Goal: Information Seeking & Learning: Find contact information

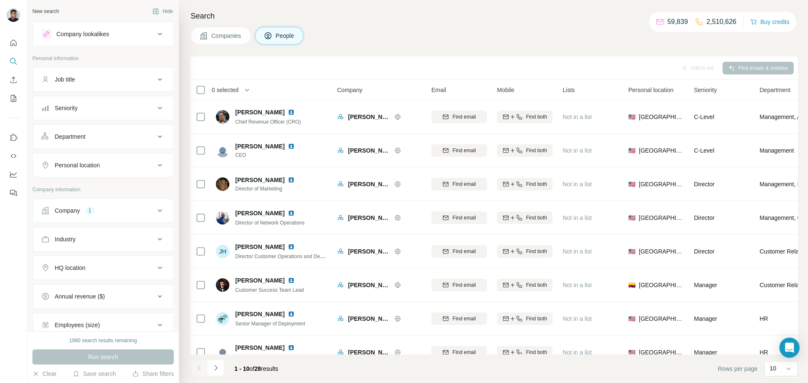
click at [103, 32] on div "Company lookalikes" at bounding box center [82, 34] width 53 height 8
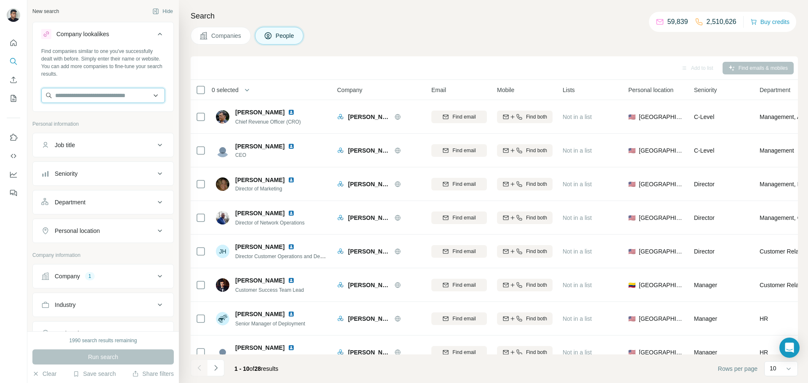
click at [126, 93] on input "text" at bounding box center [103, 95] width 124 height 15
paste input "**********"
type input "**********"
click at [102, 116] on p "WorkflowAI" at bounding box center [85, 114] width 40 height 8
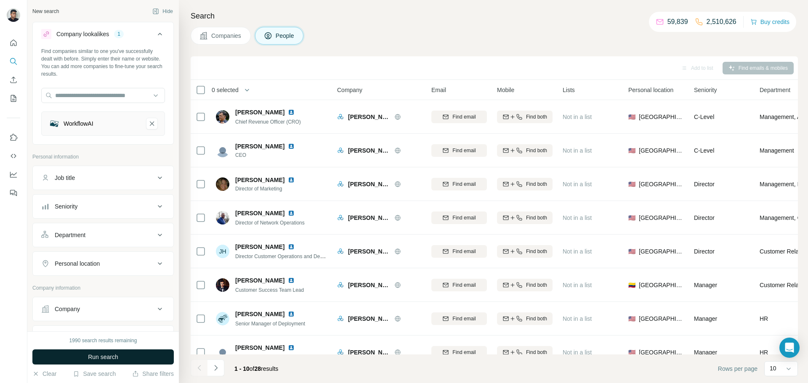
click at [101, 354] on span "Run search" at bounding box center [103, 357] width 30 height 8
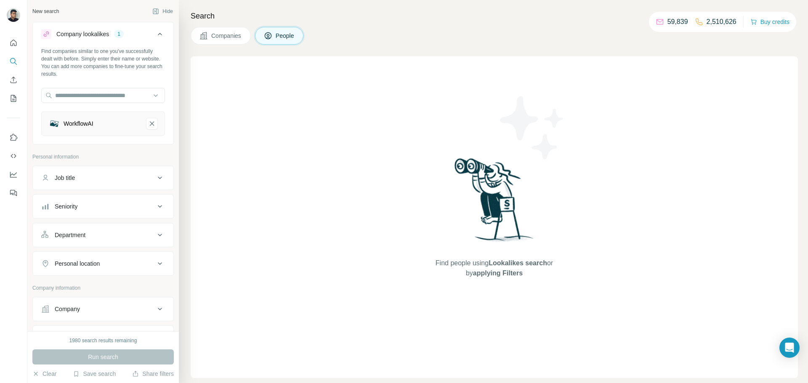
click at [228, 37] on span "Companies" at bounding box center [226, 36] width 31 height 8
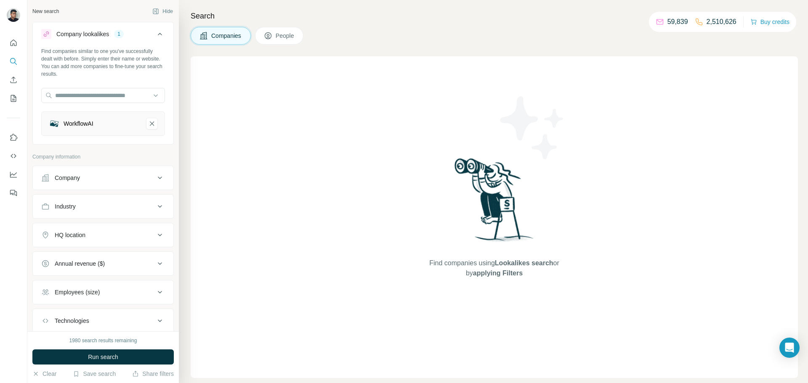
click at [117, 124] on div "WorkflowAI" at bounding box center [93, 124] width 91 height 12
click at [157, 124] on button "WorkflowAI-remove-button" at bounding box center [152, 124] width 12 height 12
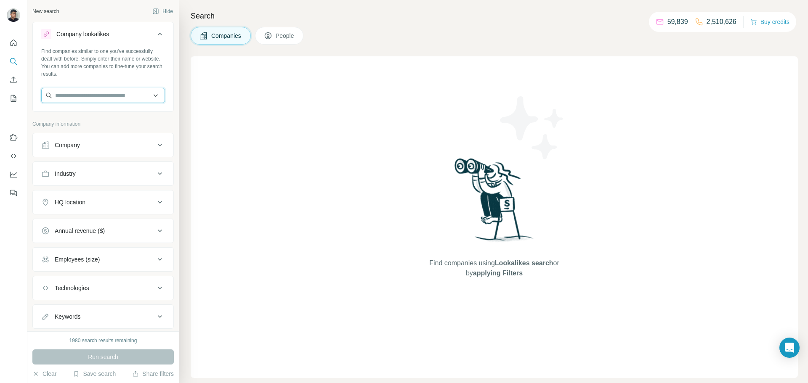
click at [73, 96] on input "text" at bounding box center [103, 95] width 124 height 15
type input "*********"
click at [113, 125] on div "Apple [DOMAIN_NAME]" at bounding box center [102, 118] width 119 height 23
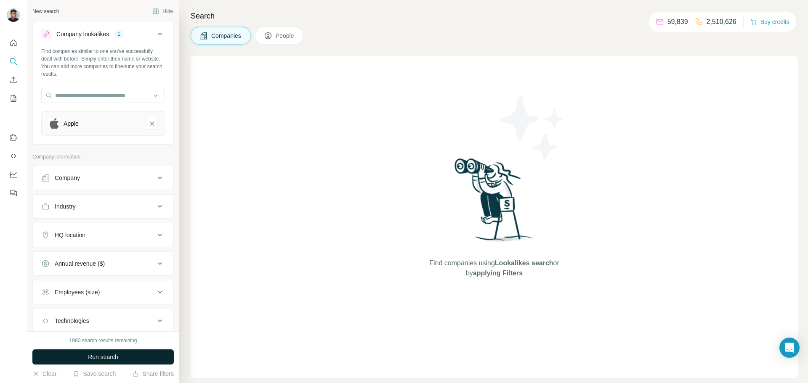
click at [144, 359] on button "Run search" at bounding box center [102, 357] width 141 height 15
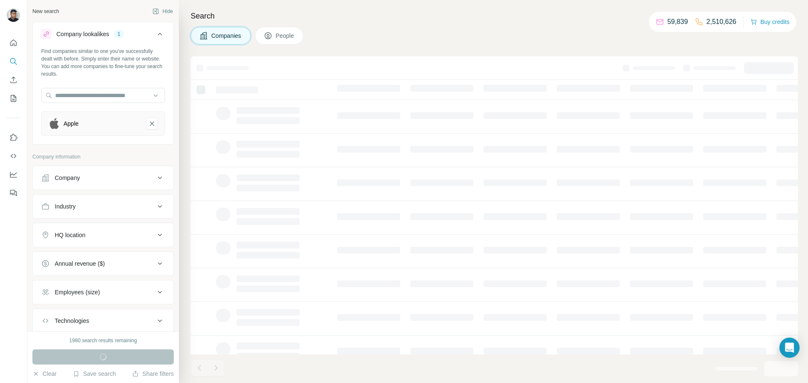
click at [282, 36] on span "People" at bounding box center [285, 36] width 19 height 8
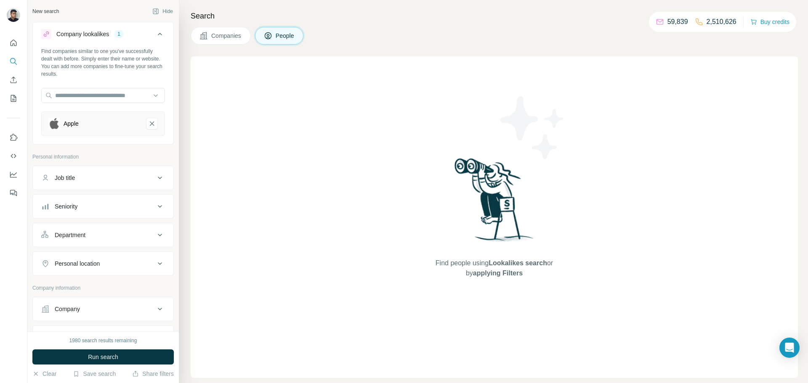
click at [247, 33] on button "Companies" at bounding box center [221, 36] width 60 height 18
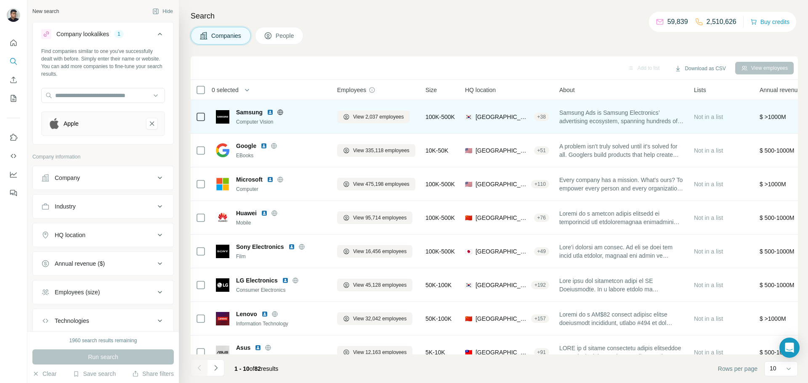
click at [248, 111] on span "Samsung" at bounding box center [249, 112] width 27 height 8
click at [244, 113] on span "Samsung" at bounding box center [249, 112] width 27 height 8
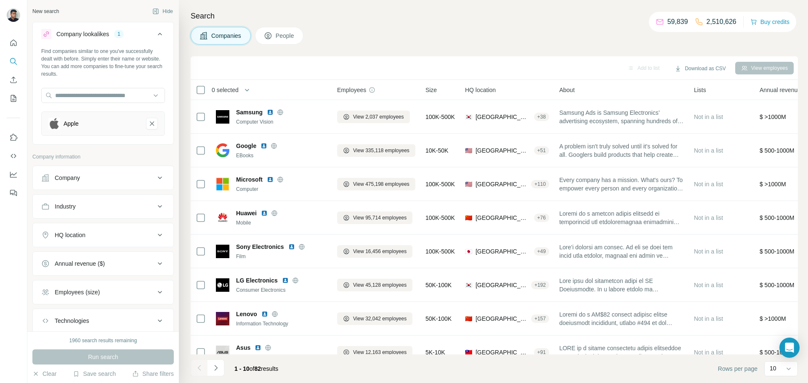
click at [278, 25] on div "Search Companies People Add to list Download as CSV View employees 0 selected C…" at bounding box center [493, 191] width 629 height 383
click at [274, 34] on button "People" at bounding box center [279, 36] width 49 height 18
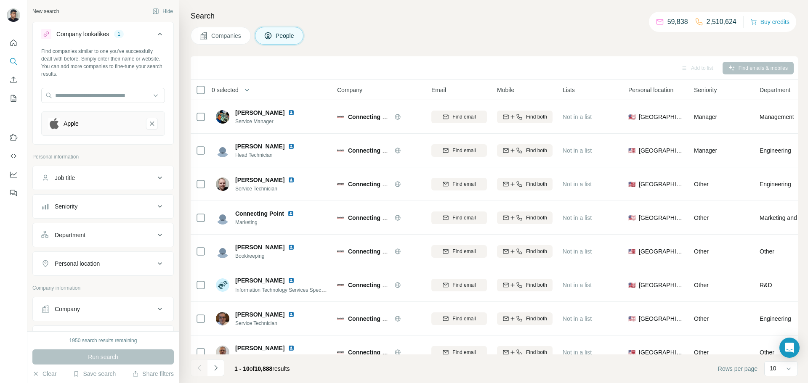
click at [708, 20] on p "2,510,624" at bounding box center [721, 22] width 30 height 10
click at [677, 23] on p "59,838" at bounding box center [677, 22] width 21 height 10
click at [156, 122] on button "Apple-remove-button" at bounding box center [152, 124] width 12 height 12
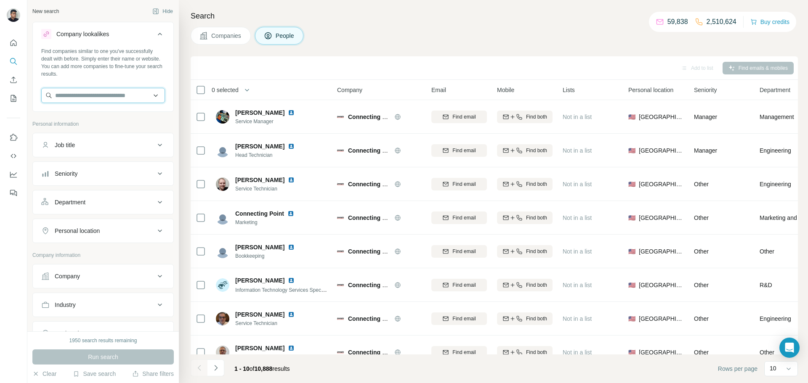
drag, startPoint x: 110, startPoint y: 96, endPoint x: 110, endPoint y: 101, distance: 5.1
click at [110, 99] on input "text" at bounding box center [103, 95] width 124 height 15
click at [97, 96] on input "text" at bounding box center [103, 95] width 124 height 15
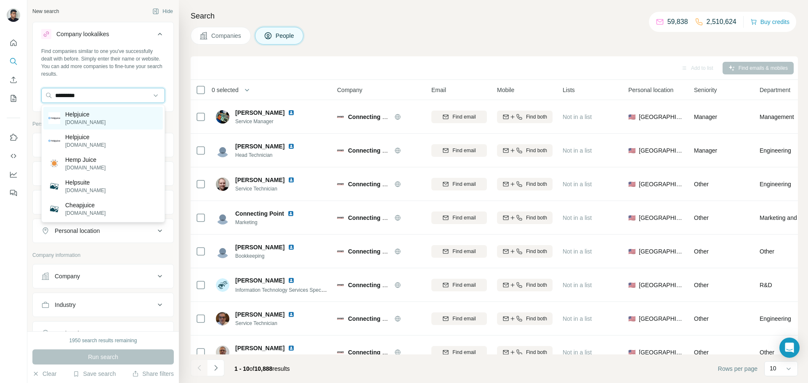
type input "*********"
click at [122, 118] on div "Helpjuice [DOMAIN_NAME]" at bounding box center [102, 118] width 119 height 23
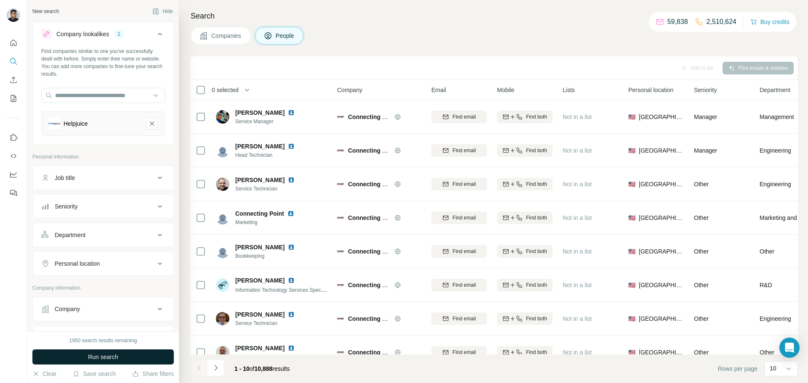
click at [87, 356] on button "Run search" at bounding box center [102, 357] width 141 height 15
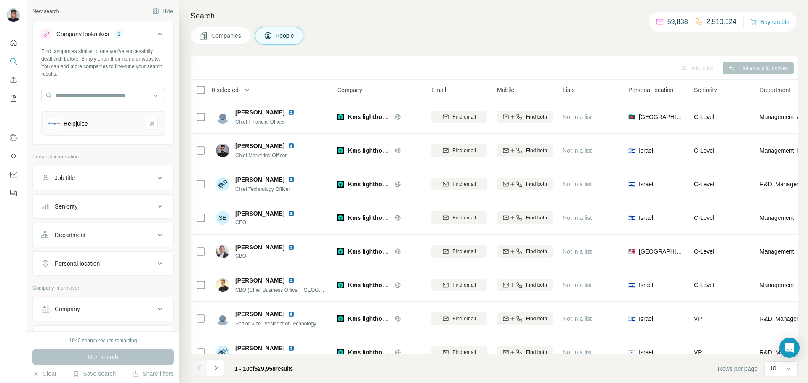
click at [233, 37] on span "Companies" at bounding box center [226, 36] width 31 height 8
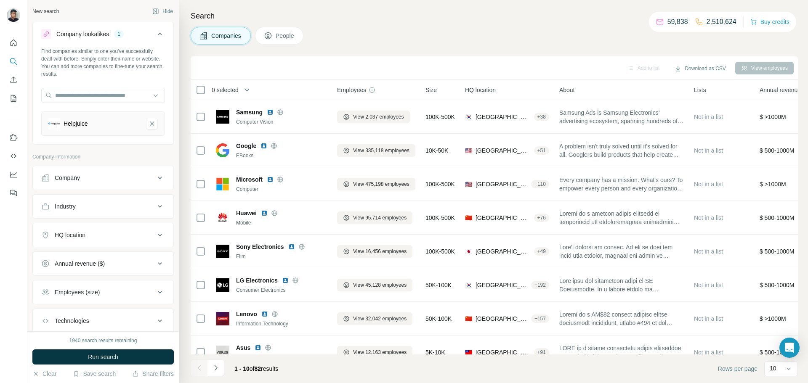
click at [231, 37] on button "Companies" at bounding box center [221, 36] width 60 height 18
click at [79, 359] on button "Run search" at bounding box center [102, 357] width 141 height 15
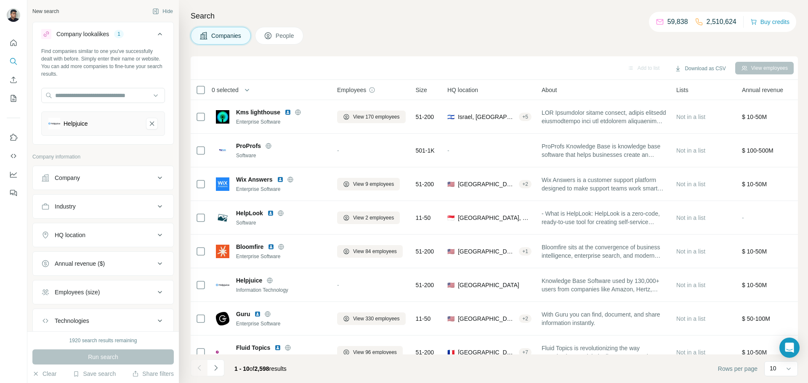
click at [114, 178] on div "Company" at bounding box center [98, 178] width 114 height 8
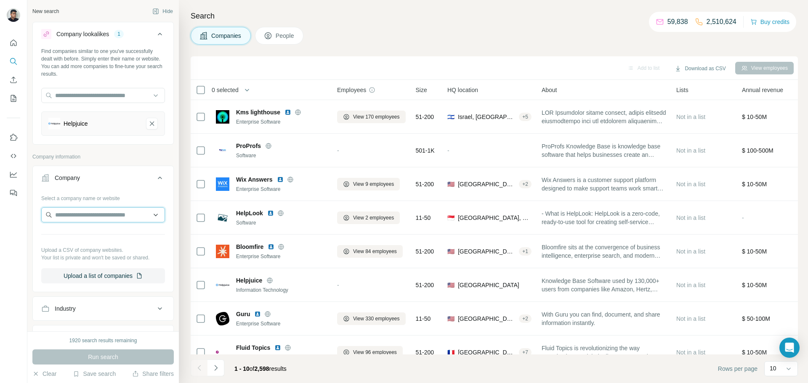
click at [64, 217] on input "text" at bounding box center [103, 214] width 124 height 15
click at [151, 119] on icon "Helpjuice-remove-button" at bounding box center [152, 123] width 8 height 8
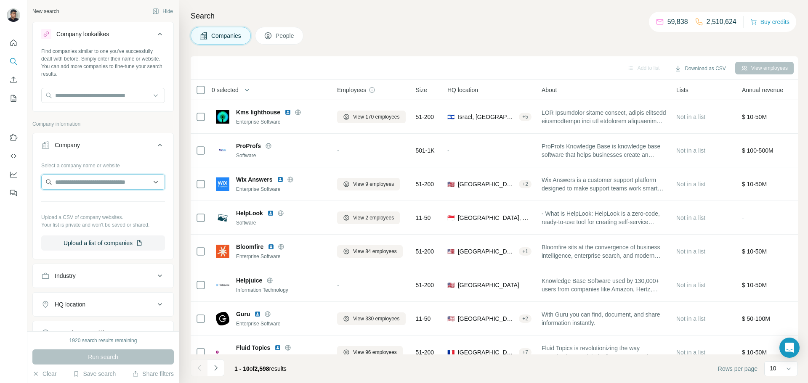
click at [124, 186] on input "text" at bounding box center [103, 182] width 124 height 15
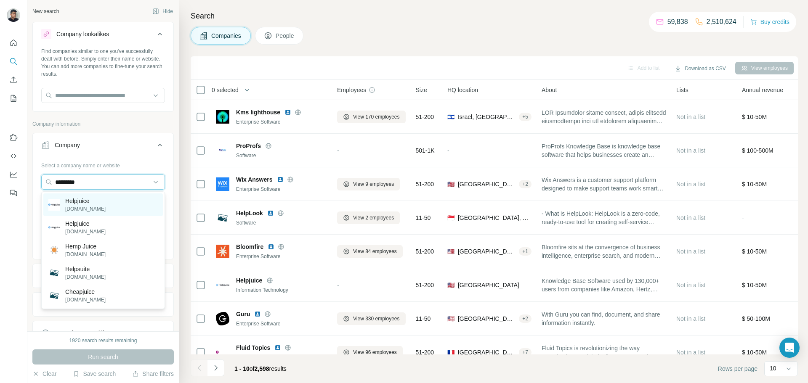
type input "*********"
click at [109, 205] on div "Helpjuice [DOMAIN_NAME]" at bounding box center [102, 205] width 119 height 23
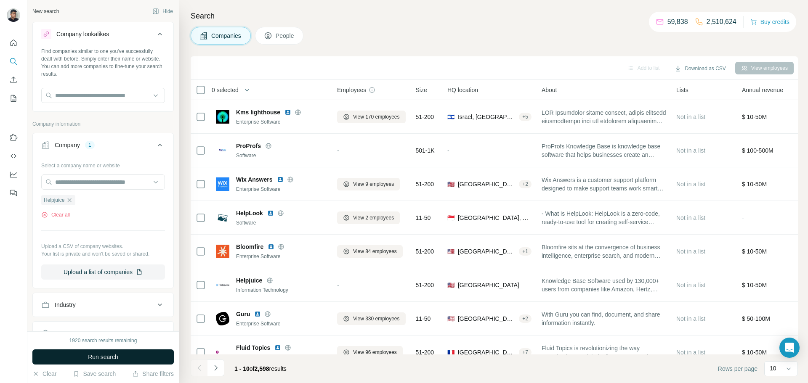
click at [117, 354] on span "Run search" at bounding box center [103, 357] width 30 height 8
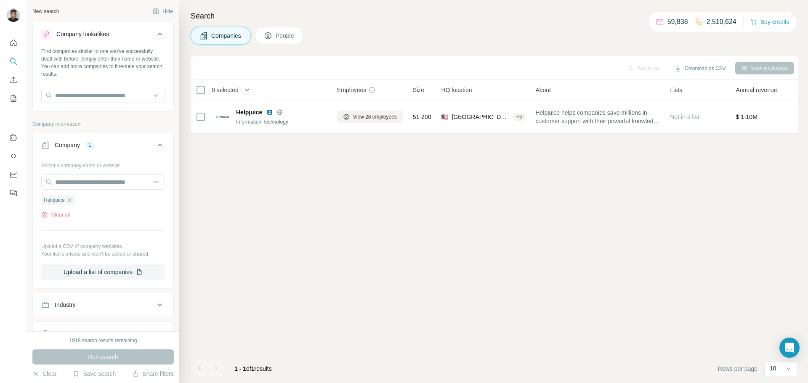
click at [278, 33] on span "People" at bounding box center [285, 36] width 19 height 8
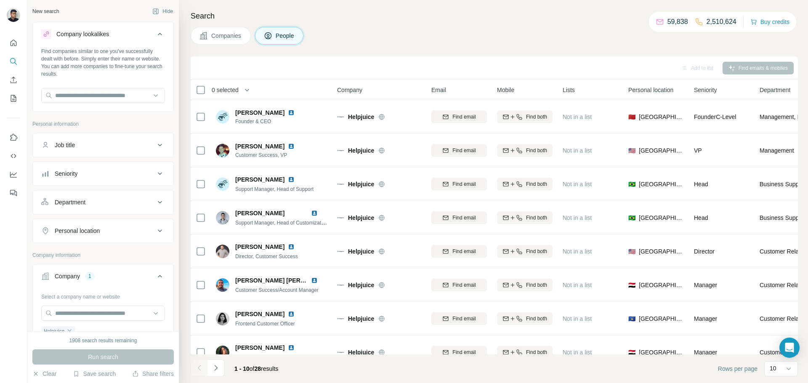
click at [238, 35] on span "Companies" at bounding box center [226, 36] width 31 height 8
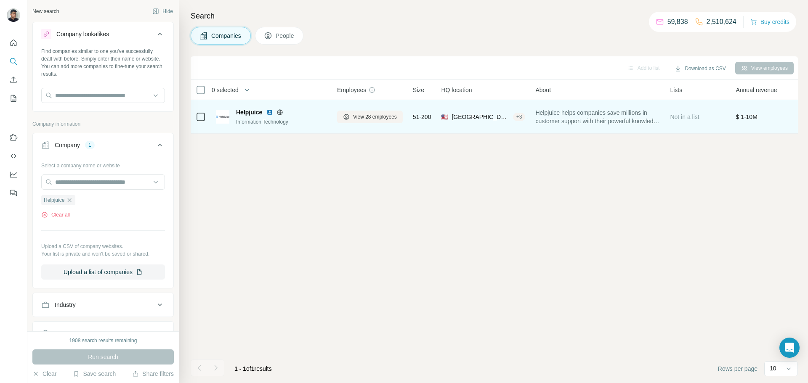
click at [255, 114] on span "Helpjuice" at bounding box center [249, 112] width 26 height 8
click at [193, 113] on td at bounding box center [201, 117] width 20 height 34
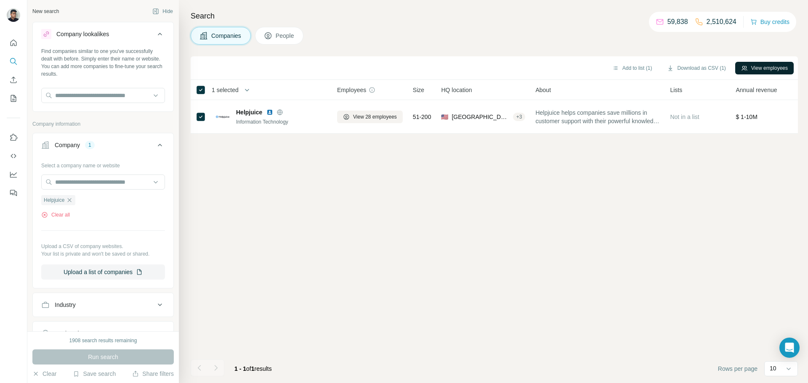
click at [774, 68] on button "View employees" at bounding box center [764, 68] width 58 height 13
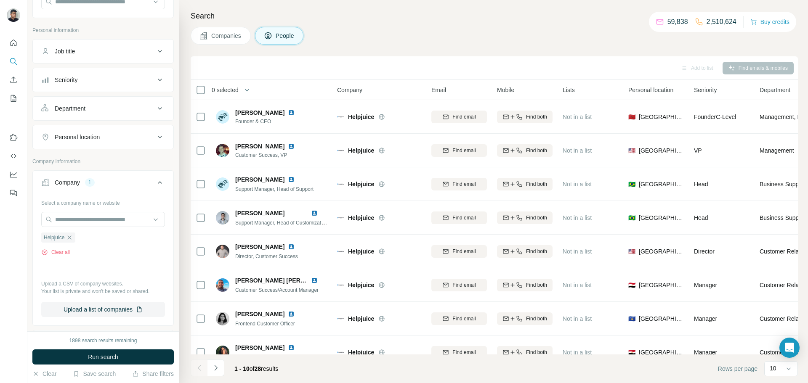
scroll to position [128, 0]
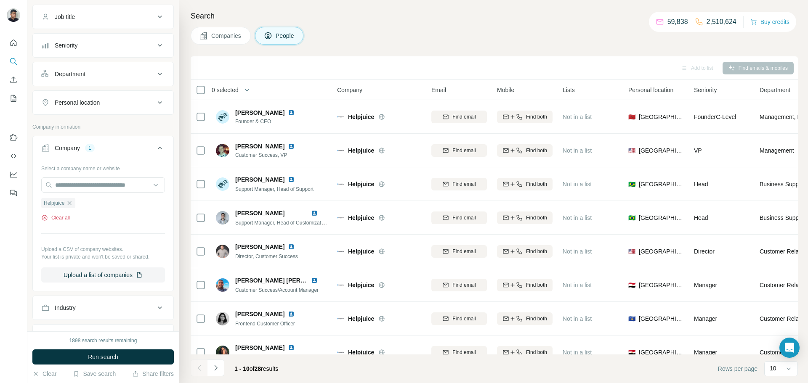
click at [67, 221] on button "Clear all" at bounding box center [55, 218] width 29 height 8
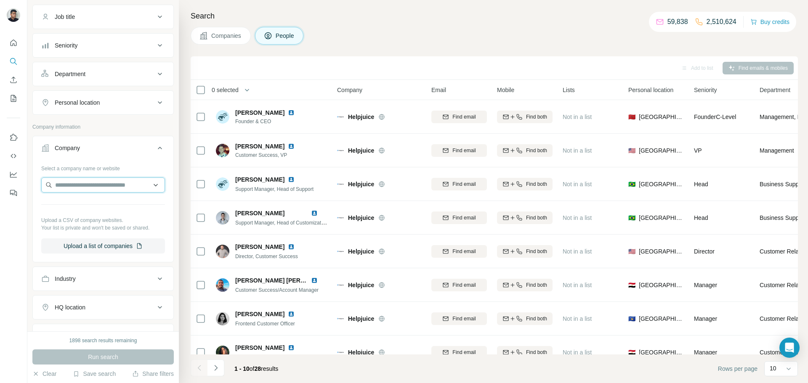
click at [92, 186] on input "text" at bounding box center [103, 185] width 124 height 15
paste input "**********"
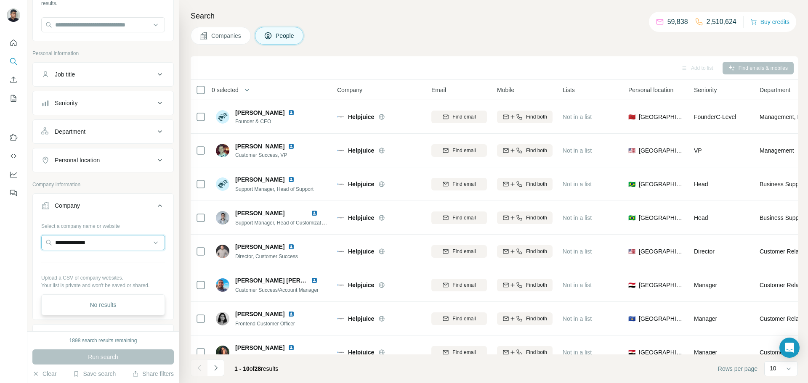
scroll to position [72, 0]
click at [103, 242] on input "**********" at bounding box center [103, 241] width 124 height 15
drag, startPoint x: 111, startPoint y: 240, endPoint x: -10, endPoint y: 241, distance: 121.2
click at [0, 241] on html "**********" at bounding box center [404, 223] width 808 height 446
paste input "*********"
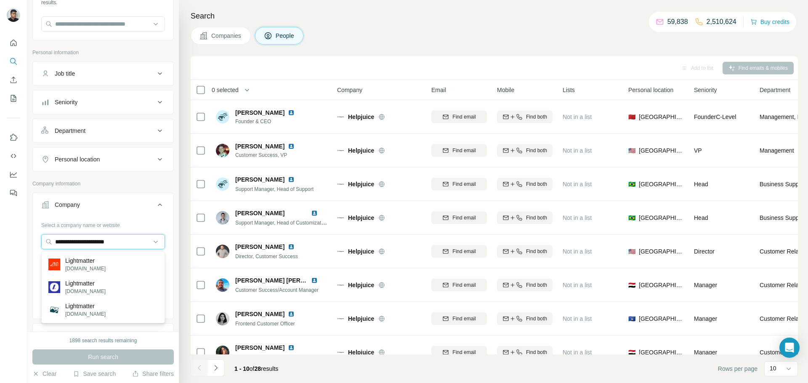
type input "**********"
click at [106, 265] on div "Lightmatter [DOMAIN_NAME]" at bounding box center [102, 264] width 119 height 23
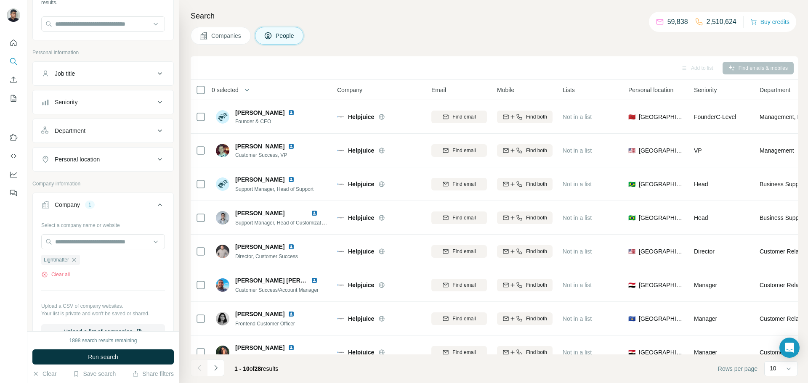
click at [99, 355] on span "Run search" at bounding box center [103, 357] width 30 height 8
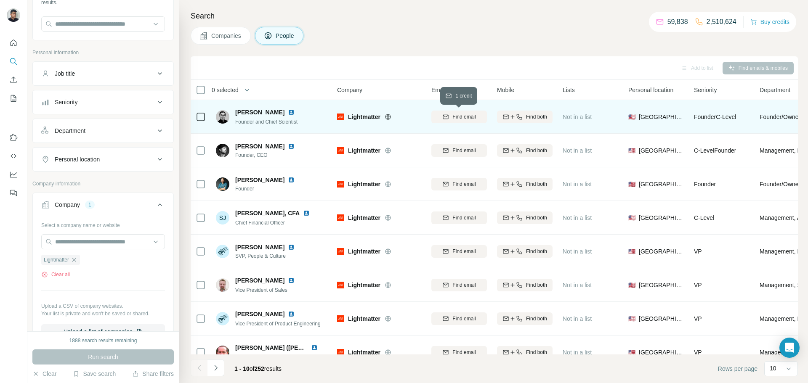
click at [477, 118] on div "Find email" at bounding box center [459, 117] width 56 height 8
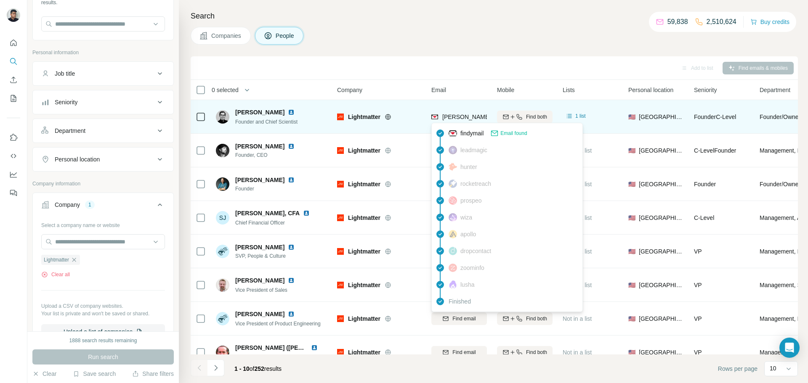
click at [453, 117] on span "[PERSON_NAME][EMAIL_ADDRESS][DOMAIN_NAME]" at bounding box center [516, 117] width 148 height 7
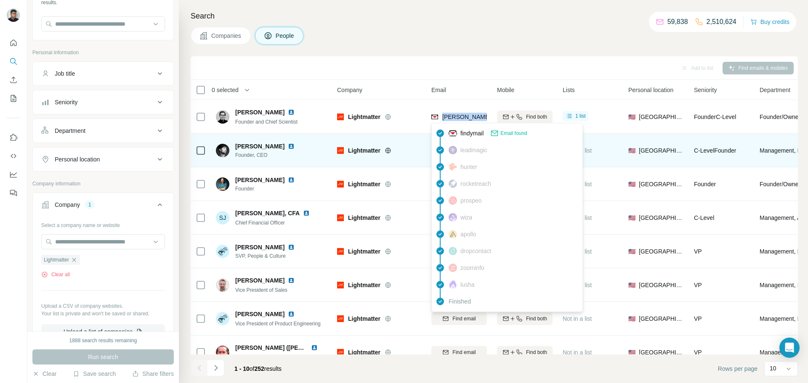
copy tr "[PERSON_NAME][EMAIL_ADDRESS][DOMAIN_NAME]"
